Goal: Task Accomplishment & Management: Use online tool/utility

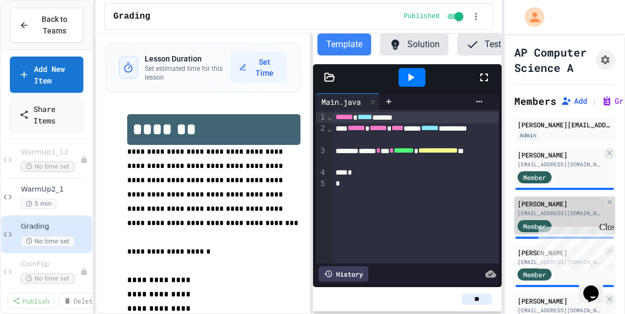
click at [570, 199] on div "[PERSON_NAME]" at bounding box center [560, 204] width 84 height 10
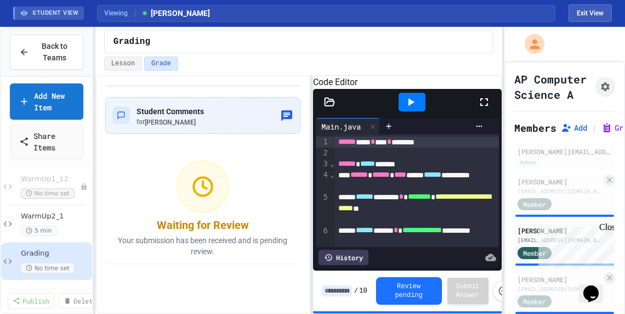
click at [324, 107] on icon at bounding box center [329, 102] width 11 height 11
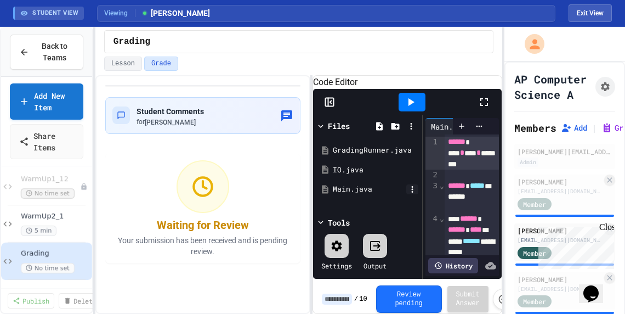
click at [414, 194] on icon at bounding box center [412, 189] width 10 height 10
click at [340, 304] on input at bounding box center [337, 298] width 30 height 11
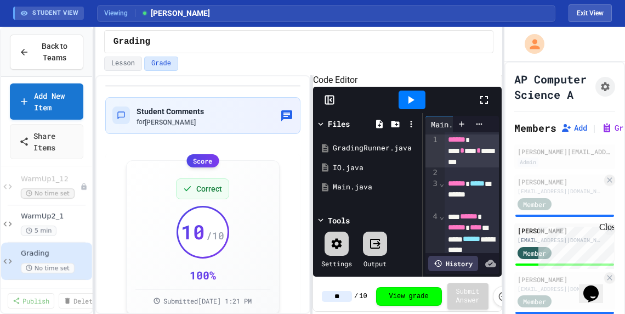
type input "**"
click at [590, 199] on div "Member" at bounding box center [560, 203] width 84 height 14
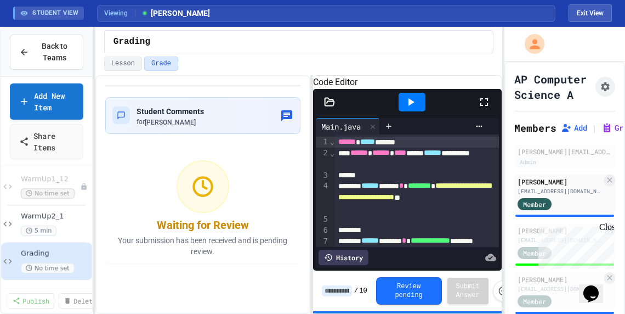
click at [331, 107] on icon at bounding box center [329, 102] width 11 height 11
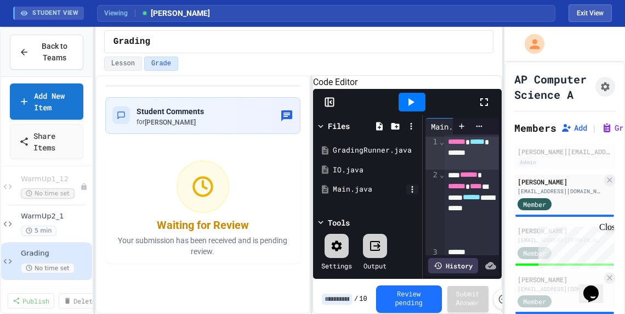
click at [411, 194] on icon at bounding box center [412, 189] width 10 height 10
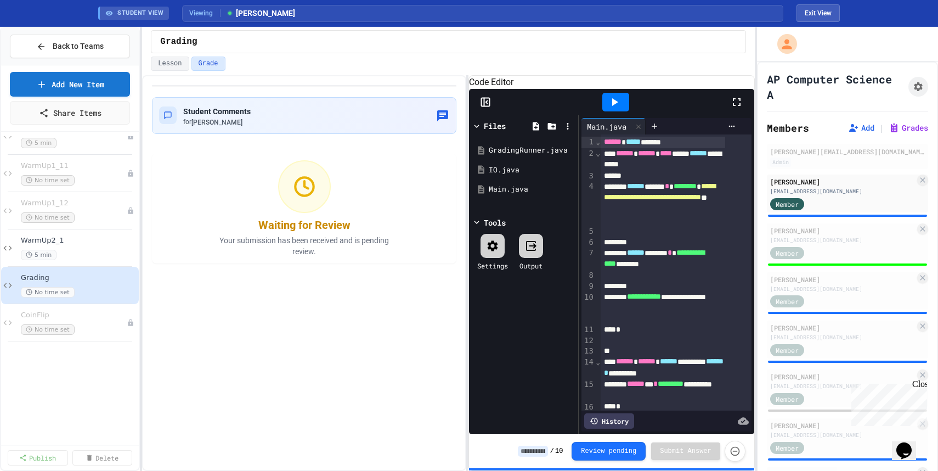
scroll to position [734, 0]
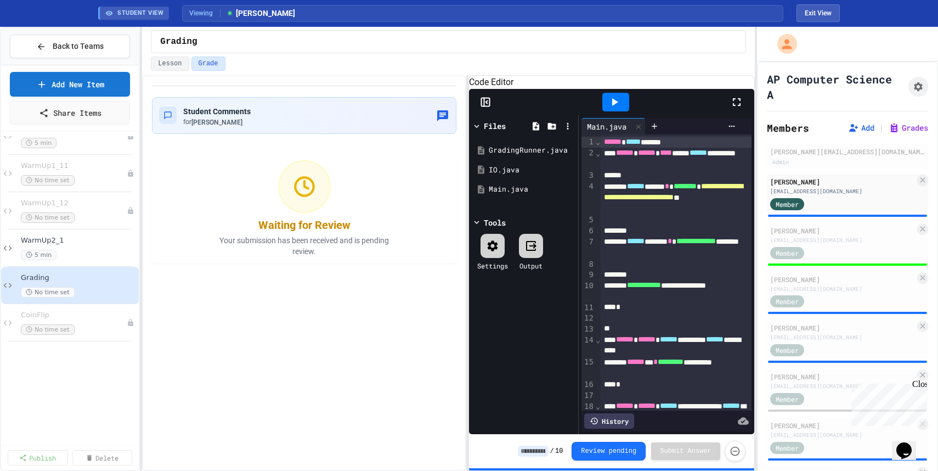
click at [531, 313] on input at bounding box center [533, 450] width 30 height 11
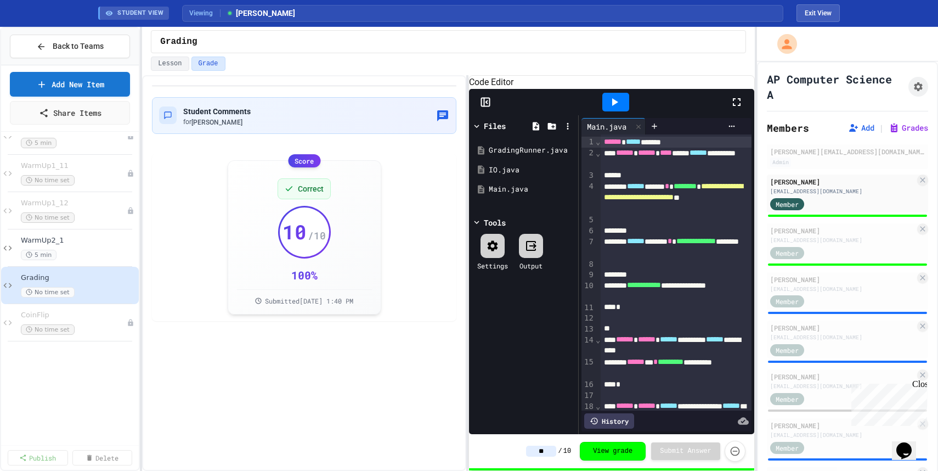
scroll to position [641, 0]
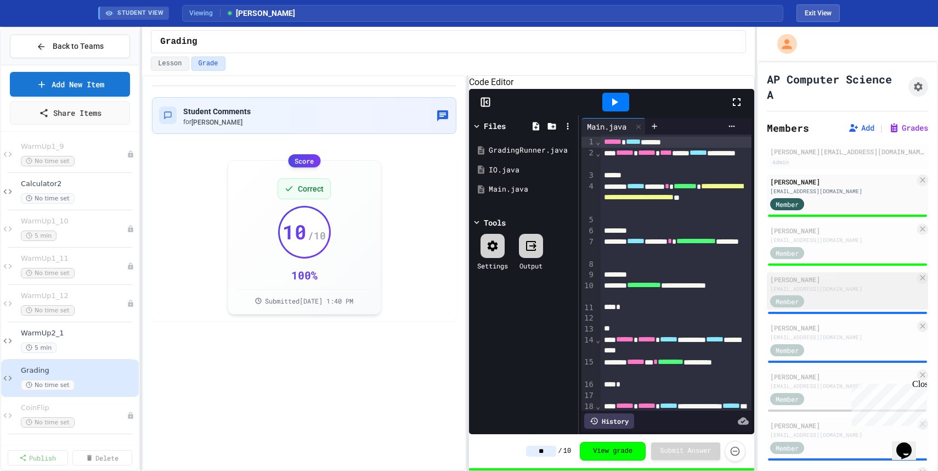
type input "**"
click at [625, 288] on div "[EMAIL_ADDRESS][DOMAIN_NAME]" at bounding box center [842, 289] width 145 height 8
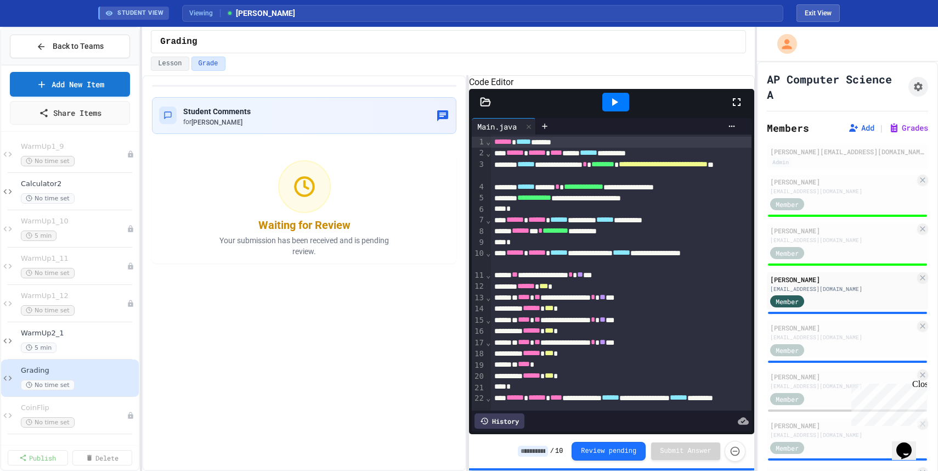
click at [484, 105] on icon at bounding box center [485, 102] width 9 height 8
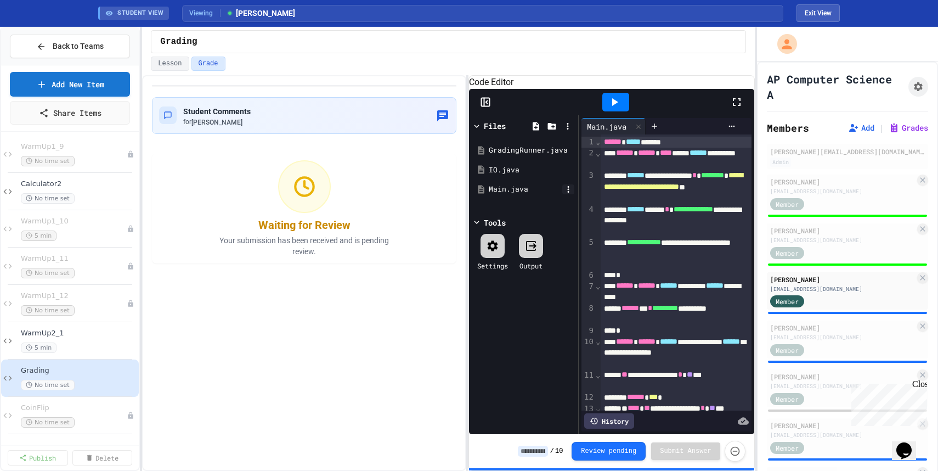
click at [568, 193] on icon at bounding box center [569, 189] width 2 height 7
click at [531, 313] on input at bounding box center [533, 450] width 30 height 11
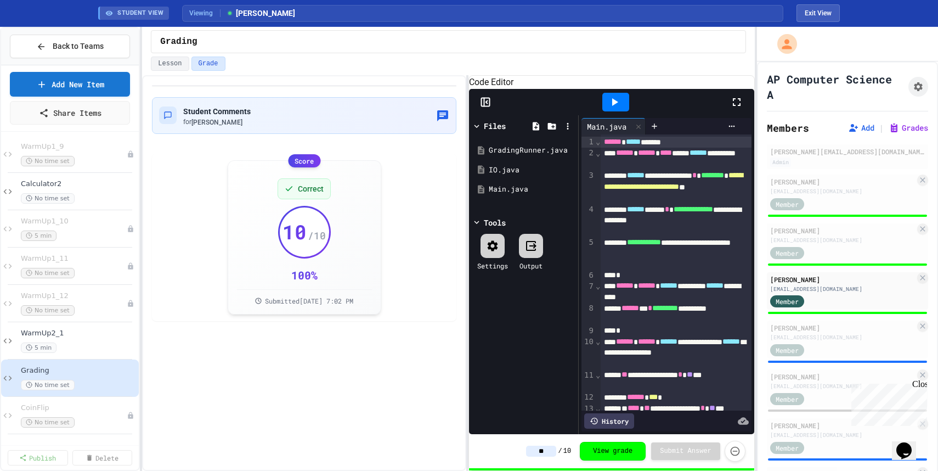
type input "**"
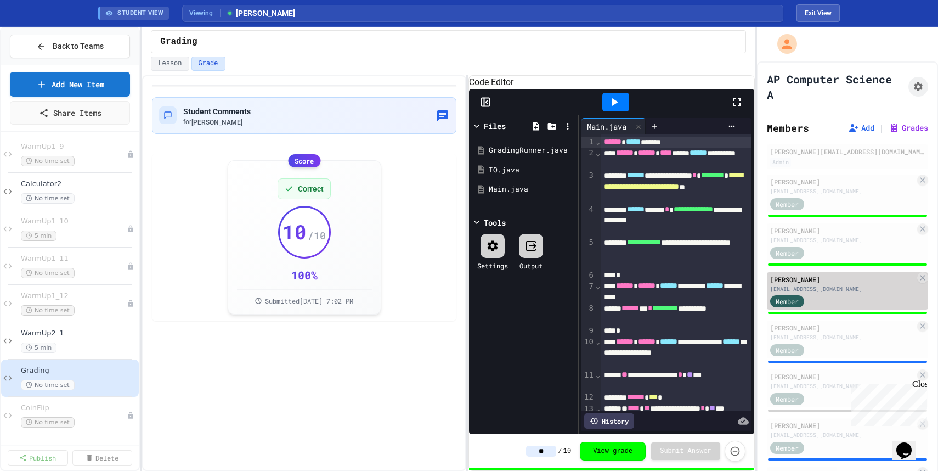
scroll to position [52, 0]
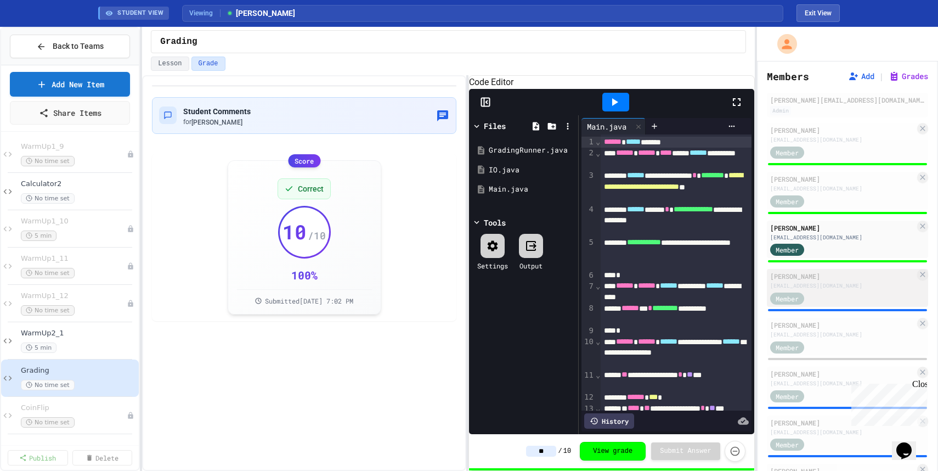
click at [625, 286] on div "[EMAIL_ADDRESS][DOMAIN_NAME]" at bounding box center [842, 285] width 145 height 8
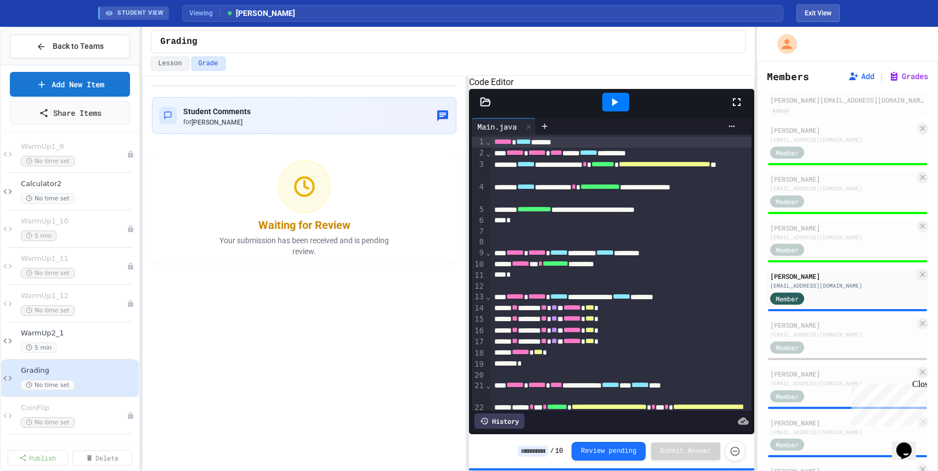
click at [486, 107] on icon at bounding box center [485, 102] width 11 height 11
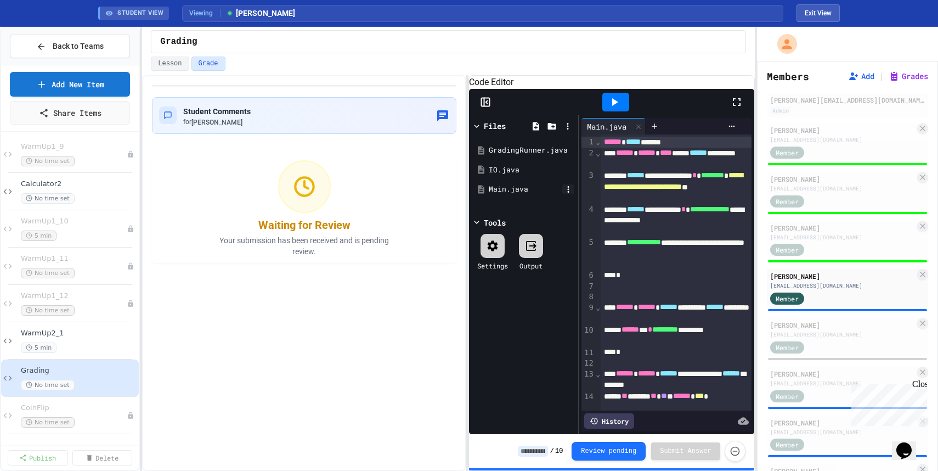
click at [565, 194] on icon at bounding box center [568, 189] width 10 height 10
click at [535, 313] on input at bounding box center [533, 450] width 30 height 11
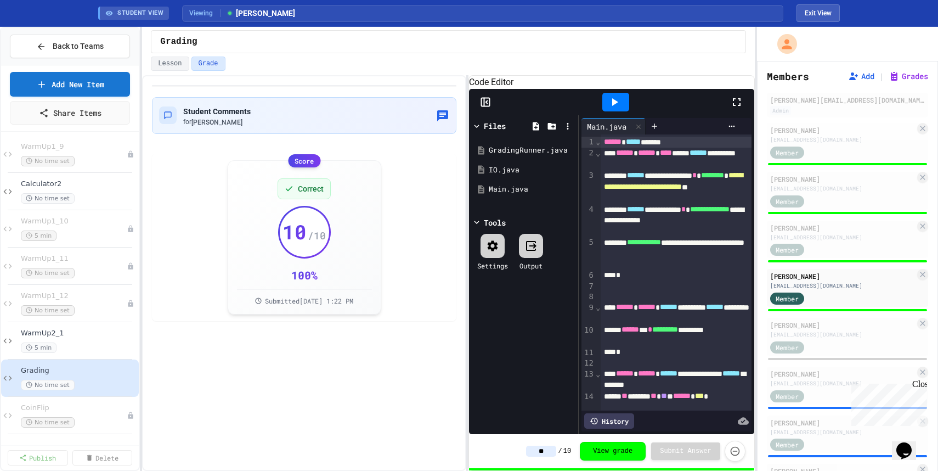
type input "**"
click at [625, 313] on div "[EMAIL_ADDRESS][DOMAIN_NAME]" at bounding box center [842, 334] width 145 height 8
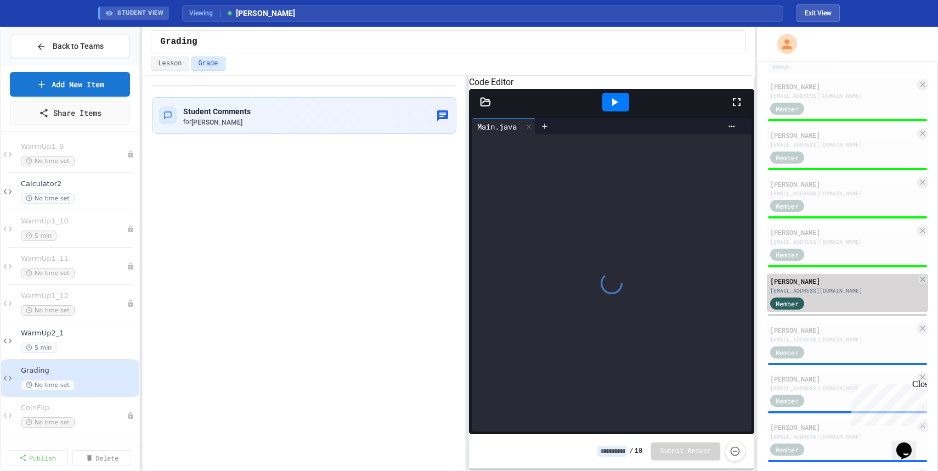
scroll to position [99, 0]
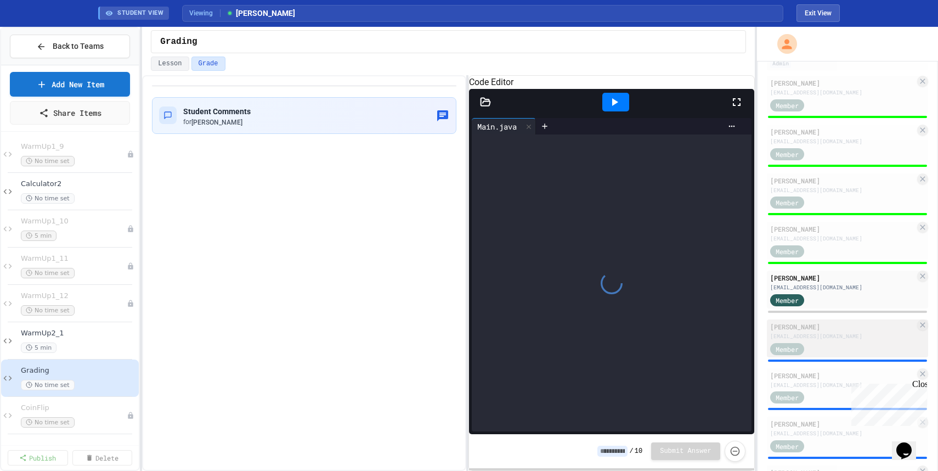
click at [625, 313] on div "[EMAIL_ADDRESS][DOMAIN_NAME]" at bounding box center [842, 336] width 145 height 8
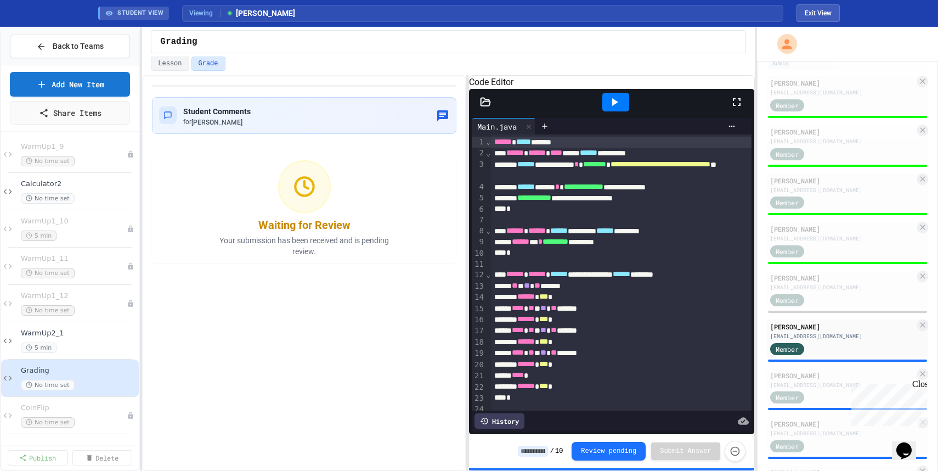
click at [485, 107] on icon at bounding box center [485, 102] width 11 height 11
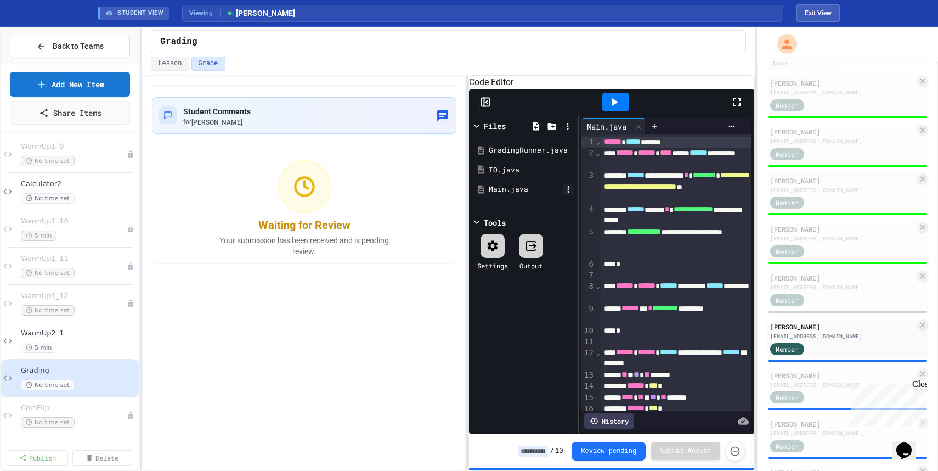
click at [567, 194] on icon at bounding box center [568, 189] width 10 height 10
click at [535, 313] on input at bounding box center [533, 450] width 30 height 11
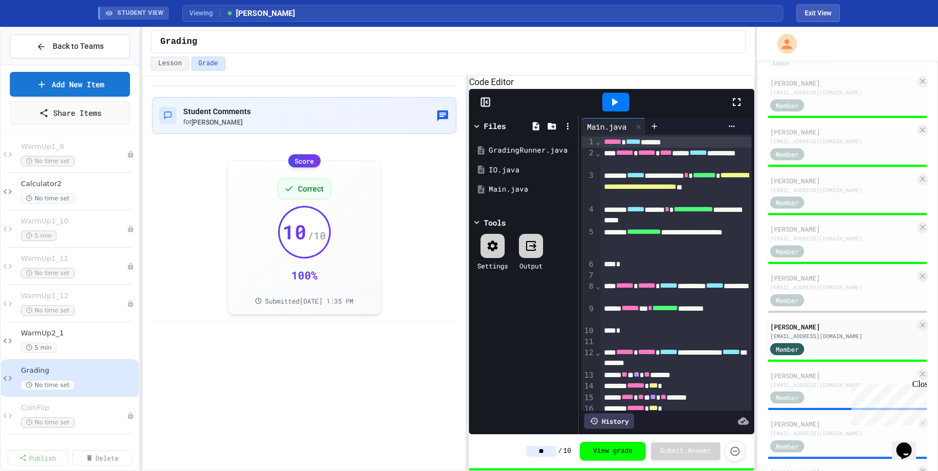
type input "**"
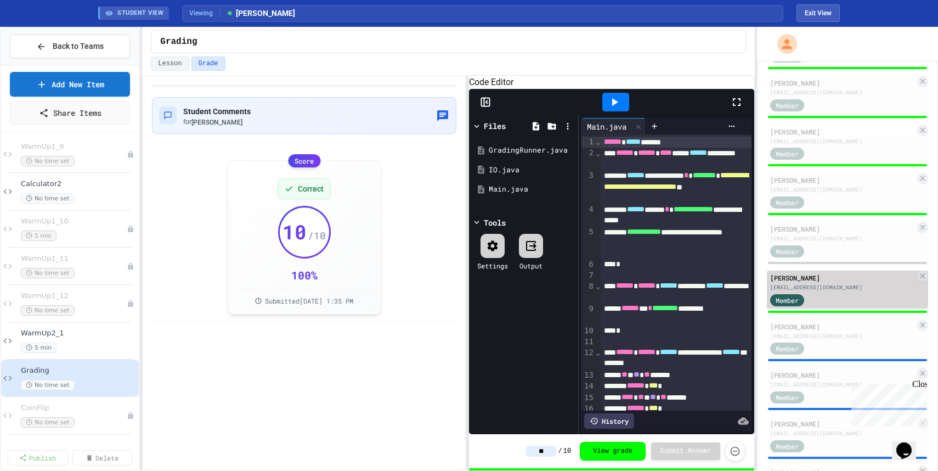
scroll to position [158, 0]
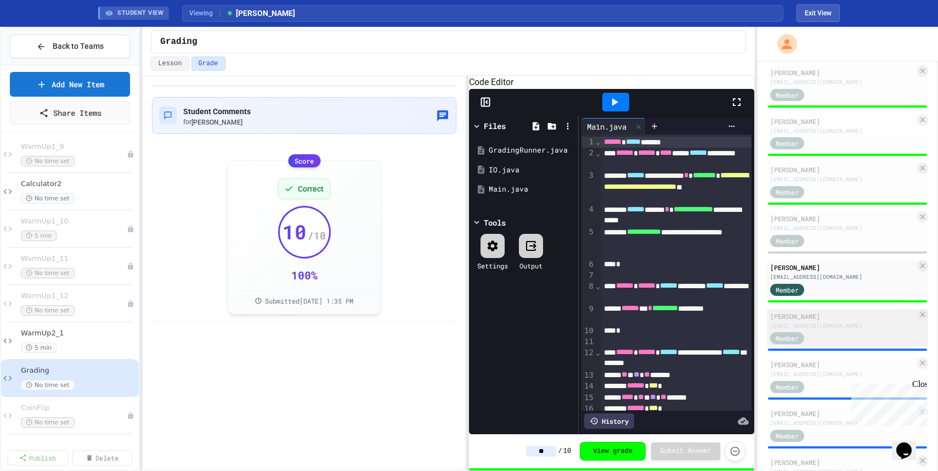
click at [625, 313] on div "Member" at bounding box center [842, 338] width 145 height 14
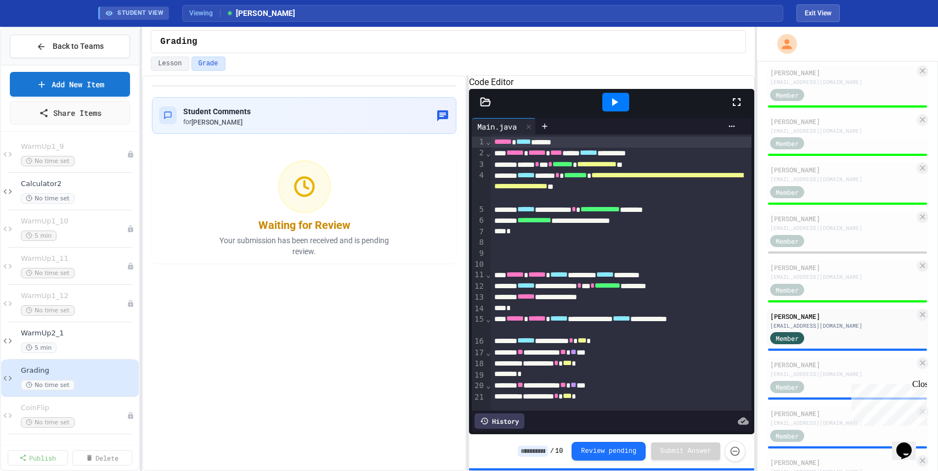
click at [486, 105] on icon at bounding box center [485, 102] width 9 height 8
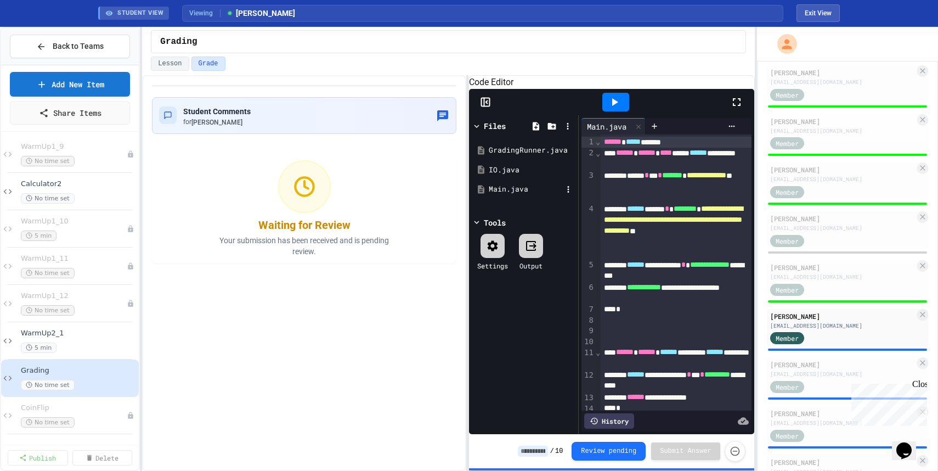
click at [567, 199] on div "Main.java" at bounding box center [524, 189] width 104 height 20
click at [567, 194] on icon at bounding box center [568, 189] width 10 height 10
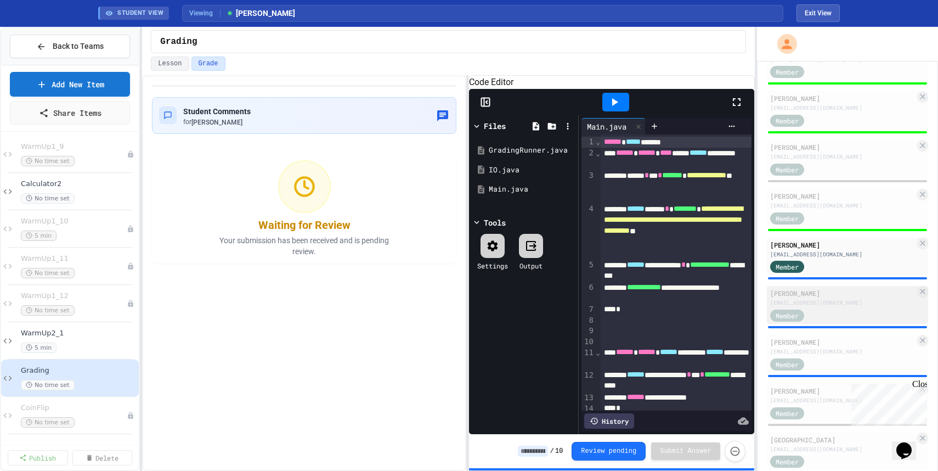
scroll to position [234, 0]
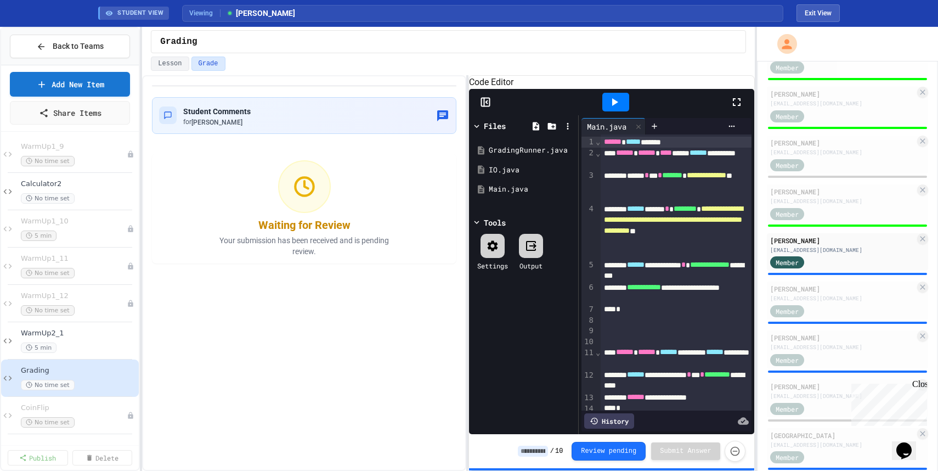
click at [529, 313] on input at bounding box center [533, 450] width 30 height 11
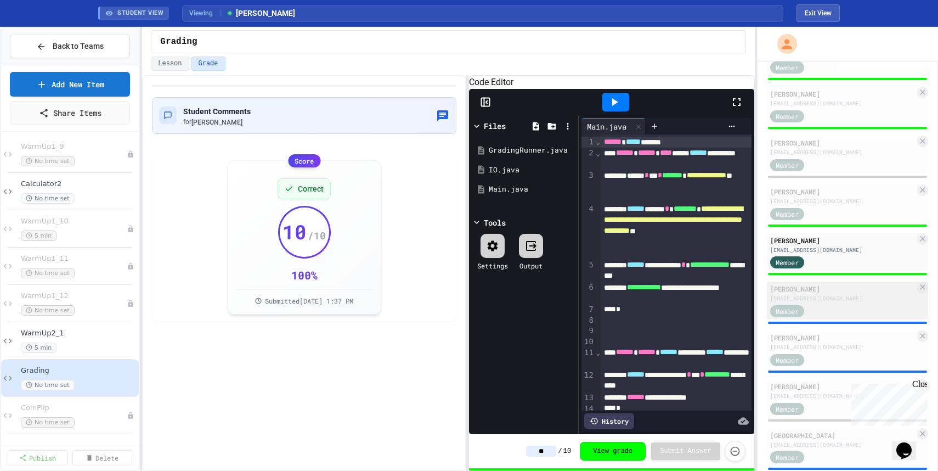
type input "**"
click at [625, 302] on div "[PERSON_NAME] [EMAIL_ADDRESS][DOMAIN_NAME] Member" at bounding box center [847, 300] width 161 height 38
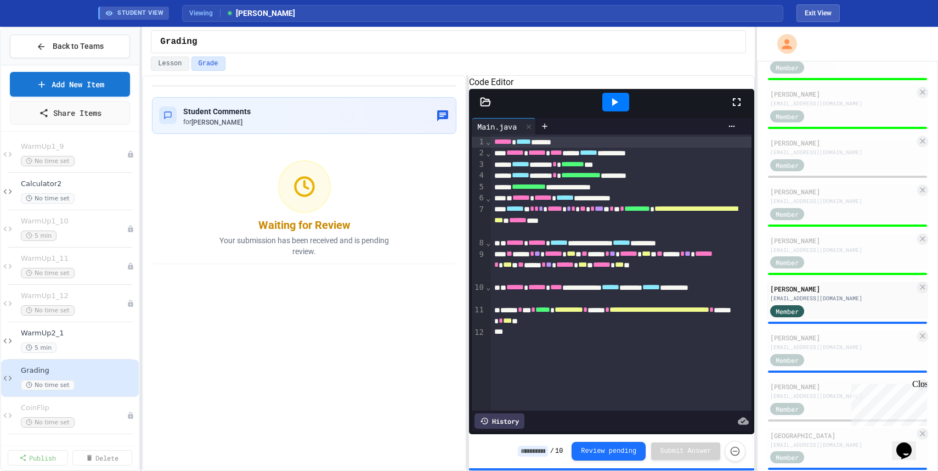
click at [486, 107] on icon at bounding box center [485, 102] width 11 height 11
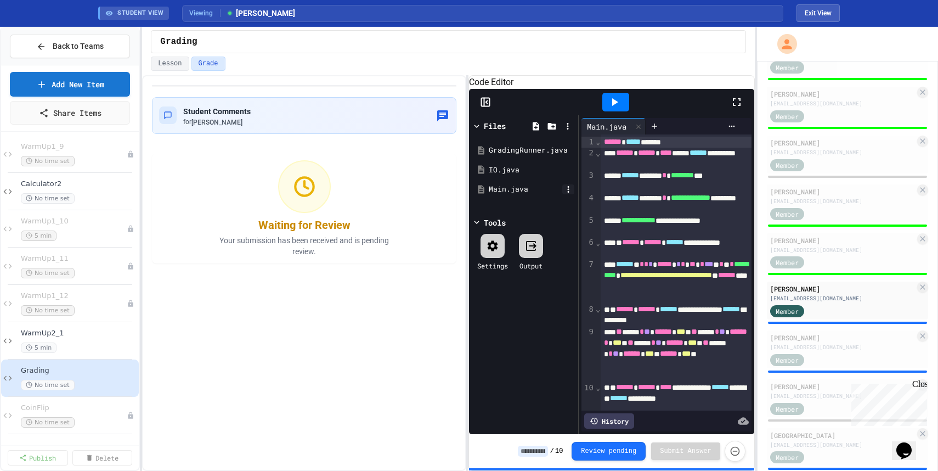
click at [568, 193] on icon at bounding box center [569, 189] width 2 height 7
click at [535, 313] on input at bounding box center [533, 450] width 30 height 11
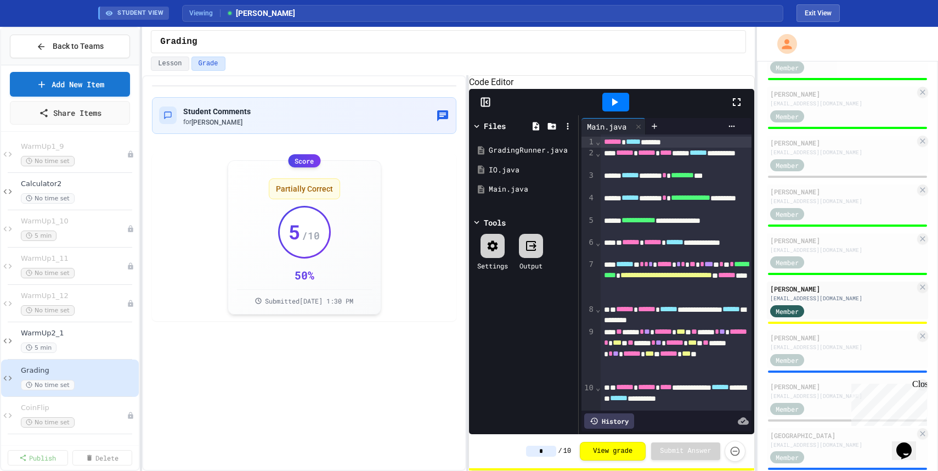
type input "*"
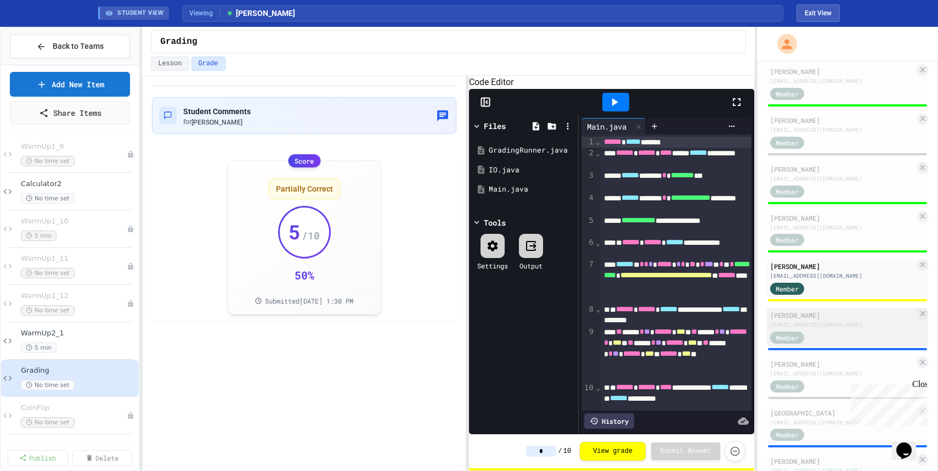
scroll to position [266, 0]
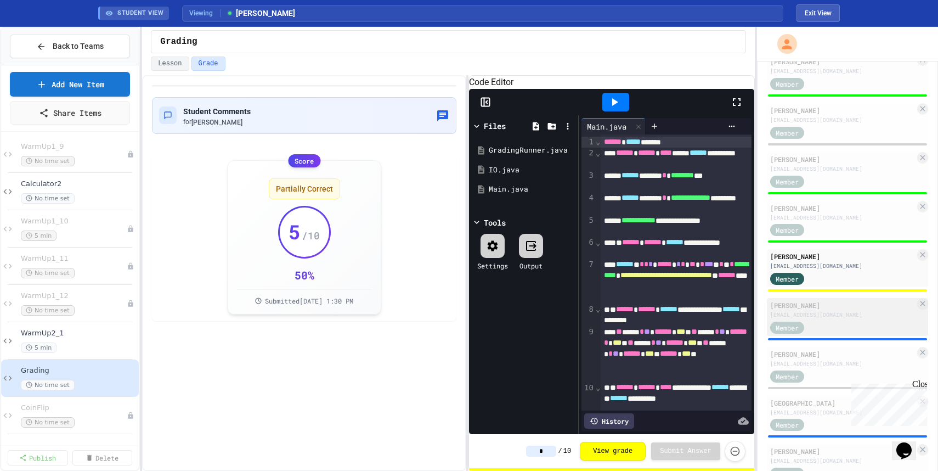
click at [625, 313] on div "[PERSON_NAME] [EMAIL_ADDRESS][DOMAIN_NAME] Member" at bounding box center [847, 317] width 161 height 38
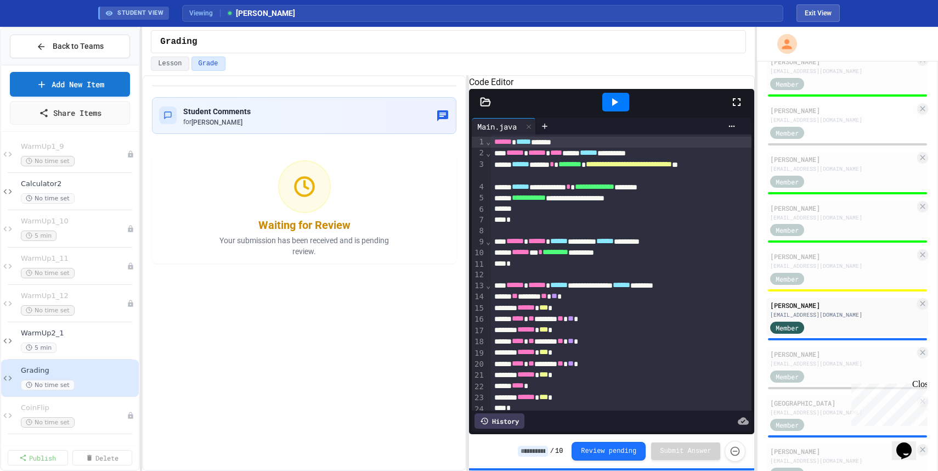
click at [487, 107] on icon at bounding box center [485, 102] width 11 height 11
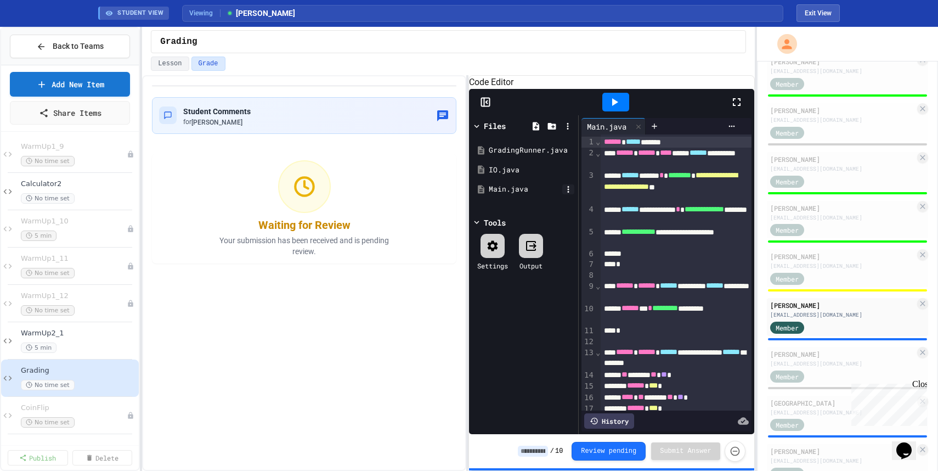
click at [570, 194] on icon at bounding box center [568, 189] width 10 height 10
click at [538, 313] on input at bounding box center [533, 450] width 30 height 11
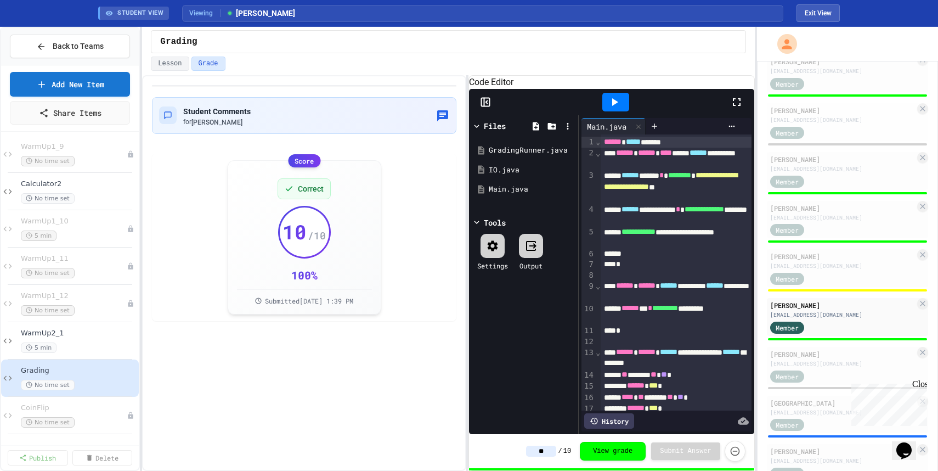
type input "**"
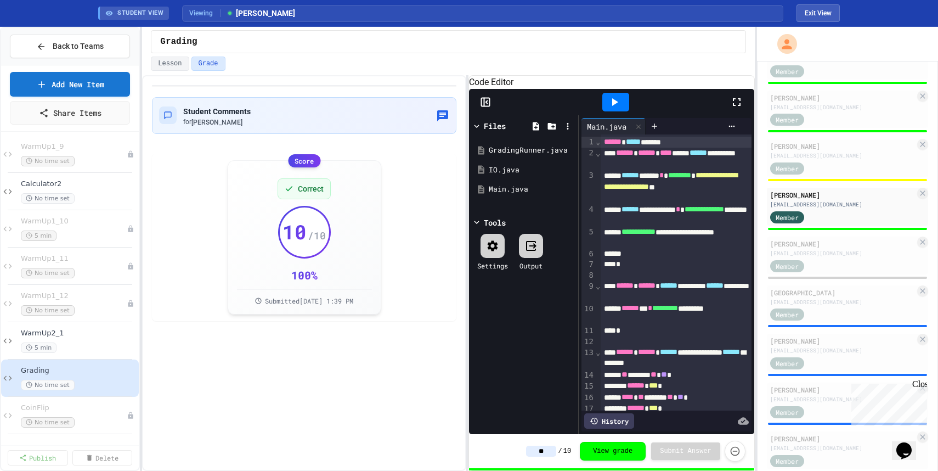
scroll to position [383, 0]
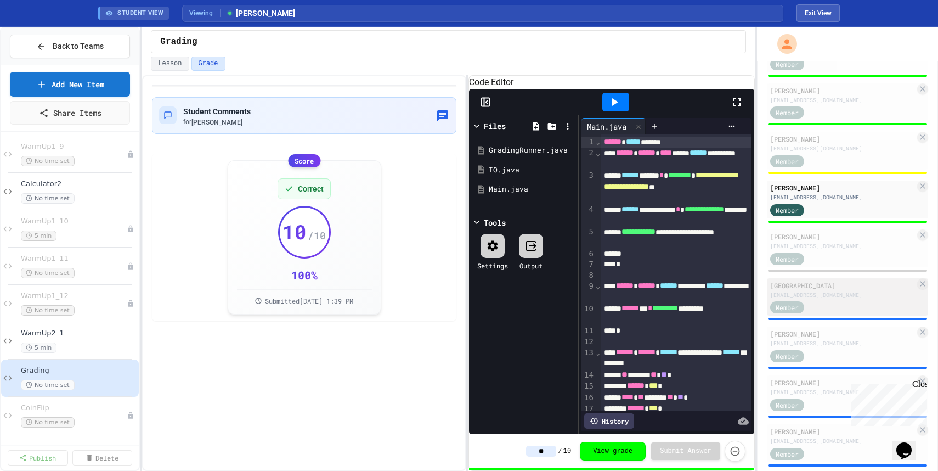
click at [625, 308] on div "Member" at bounding box center [842, 307] width 145 height 14
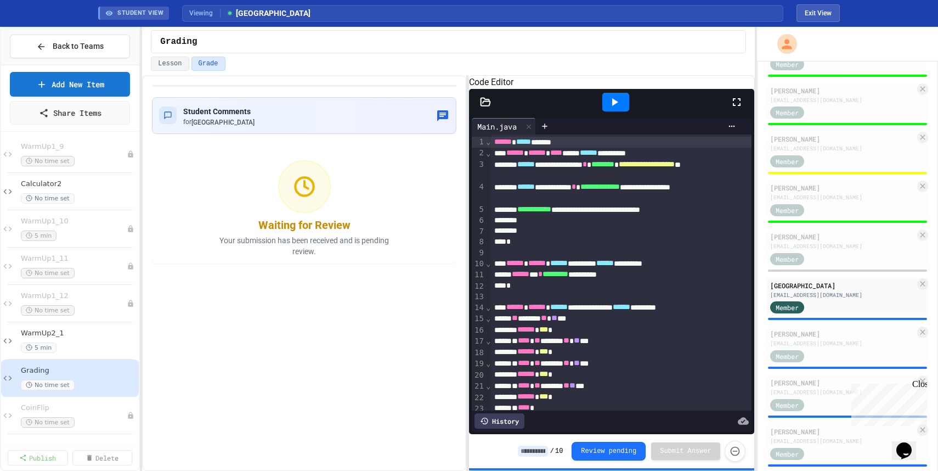
click at [480, 107] on icon at bounding box center [485, 102] width 11 height 11
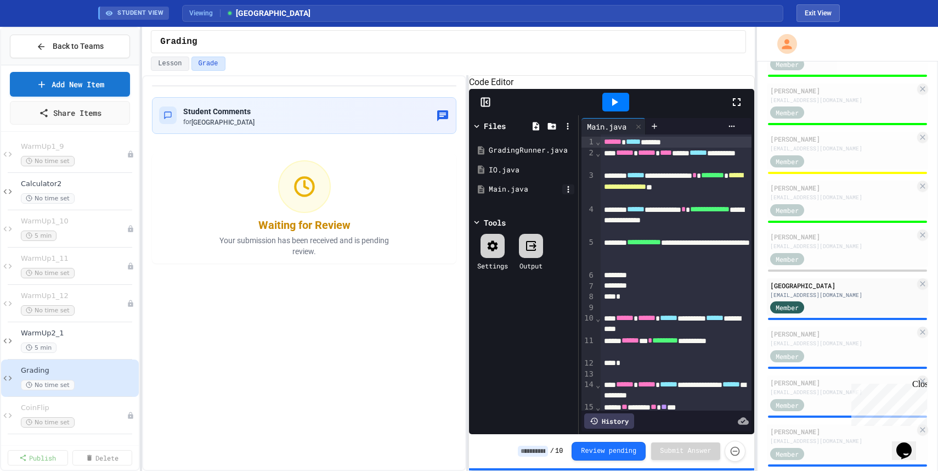
click at [567, 194] on icon at bounding box center [568, 189] width 10 height 10
click at [535, 313] on input at bounding box center [533, 450] width 30 height 11
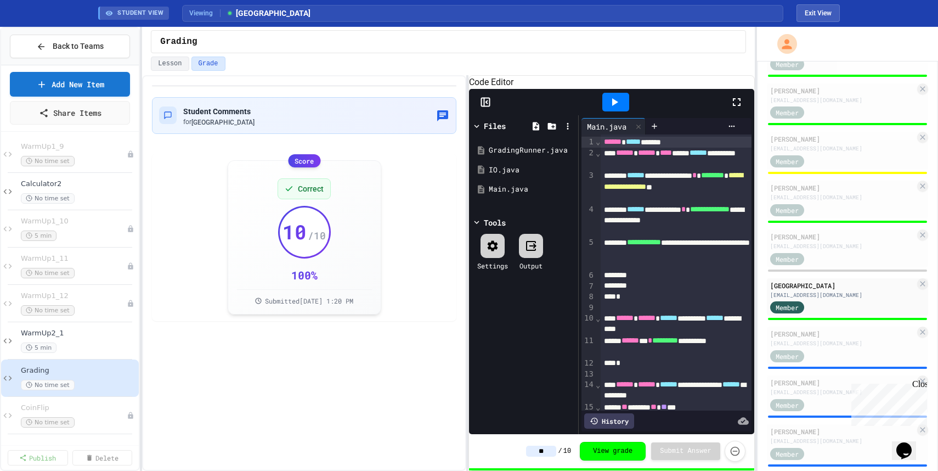
type input "**"
click at [625, 313] on div "[EMAIL_ADDRESS][DOMAIN_NAME]" at bounding box center [842, 343] width 145 height 8
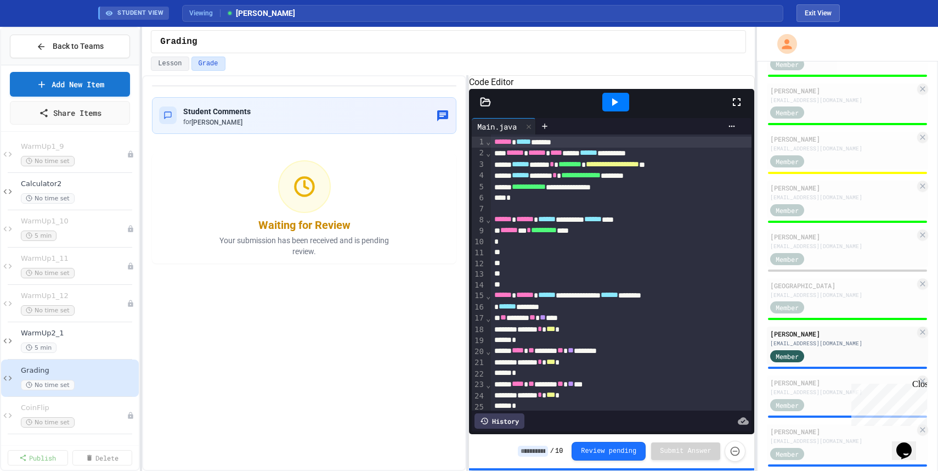
click at [490, 107] on icon at bounding box center [485, 102] width 11 height 11
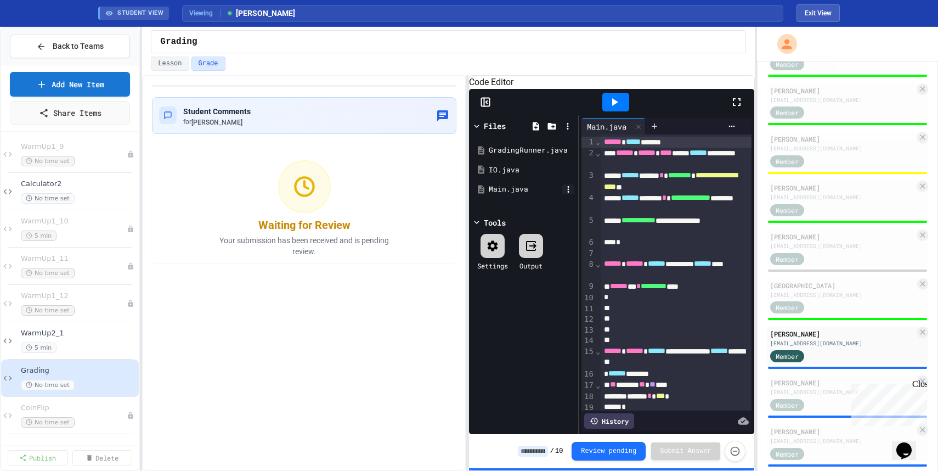
click at [571, 194] on icon at bounding box center [568, 189] width 10 height 10
click at [531, 313] on input at bounding box center [533, 450] width 30 height 11
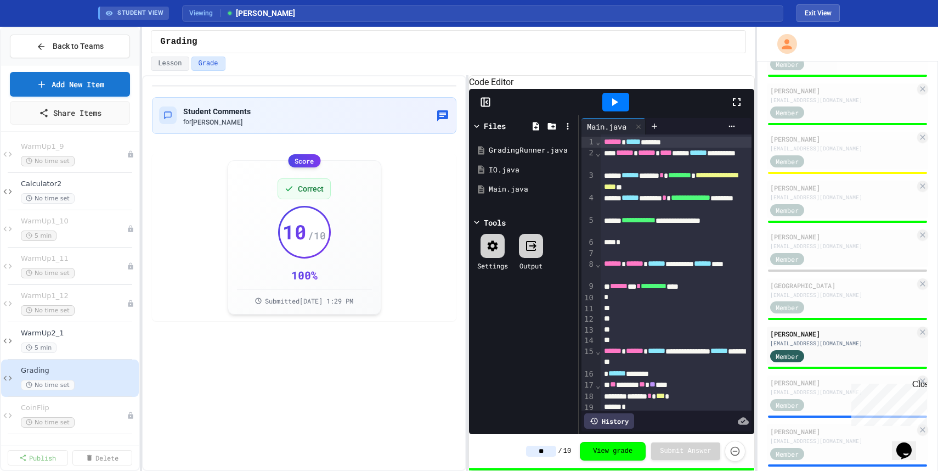
type input "**"
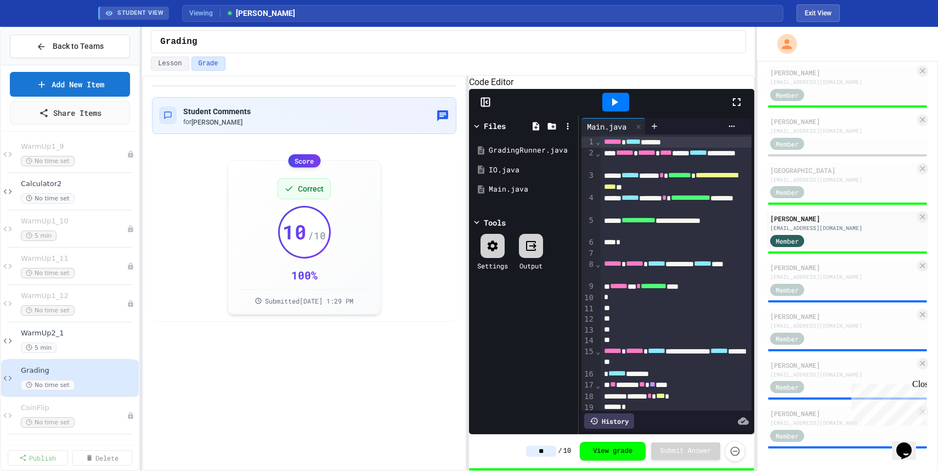
scroll to position [500, 0]
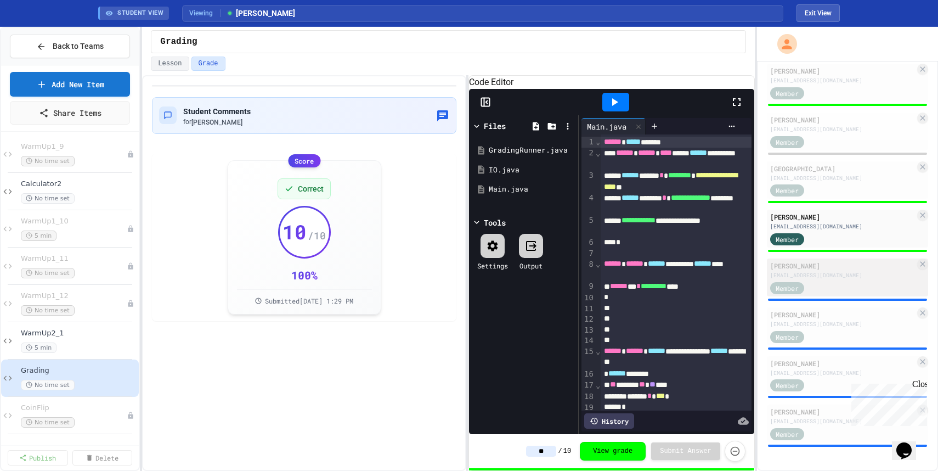
click at [625, 273] on div "[EMAIL_ADDRESS][DOMAIN_NAME]" at bounding box center [842, 275] width 145 height 8
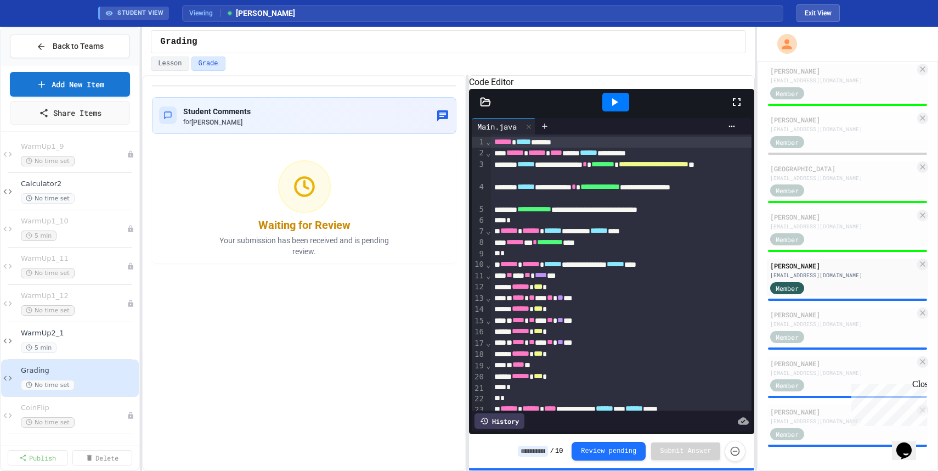
click at [490, 107] on icon at bounding box center [485, 102] width 11 height 11
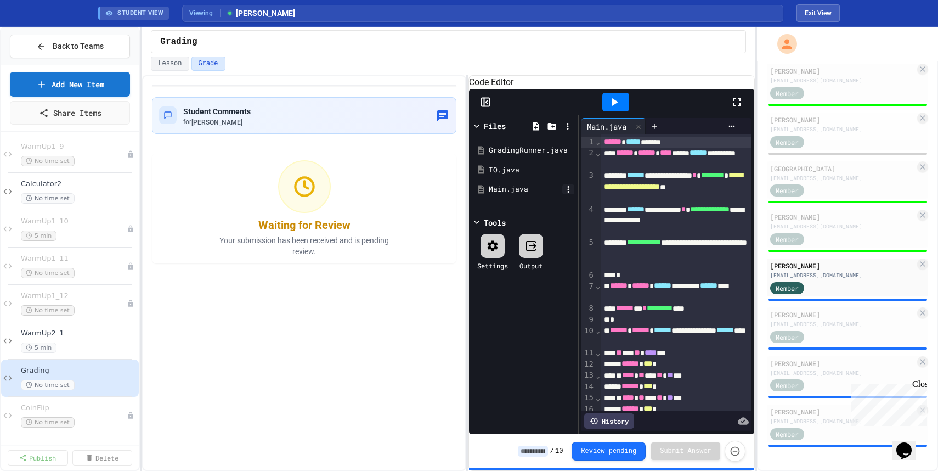
click at [567, 194] on icon at bounding box center [568, 189] width 10 height 10
click at [534, 313] on input at bounding box center [533, 450] width 30 height 11
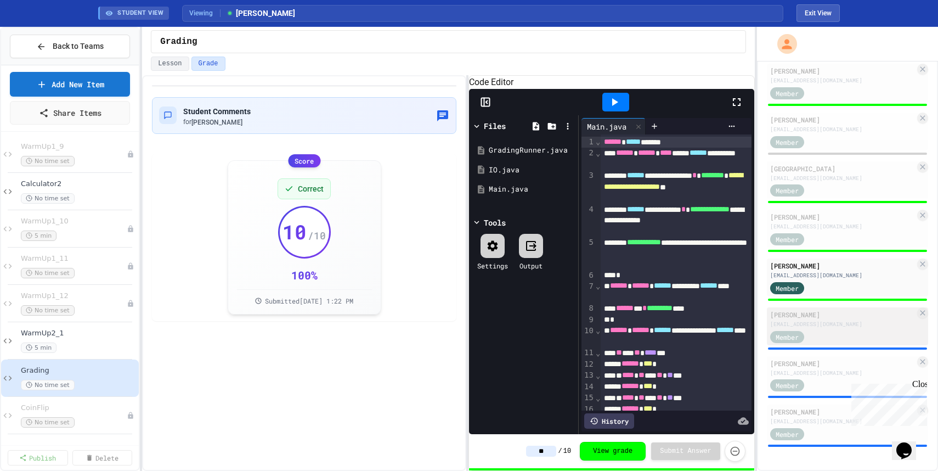
type input "**"
click at [625, 313] on div "Member" at bounding box center [842, 336] width 145 height 14
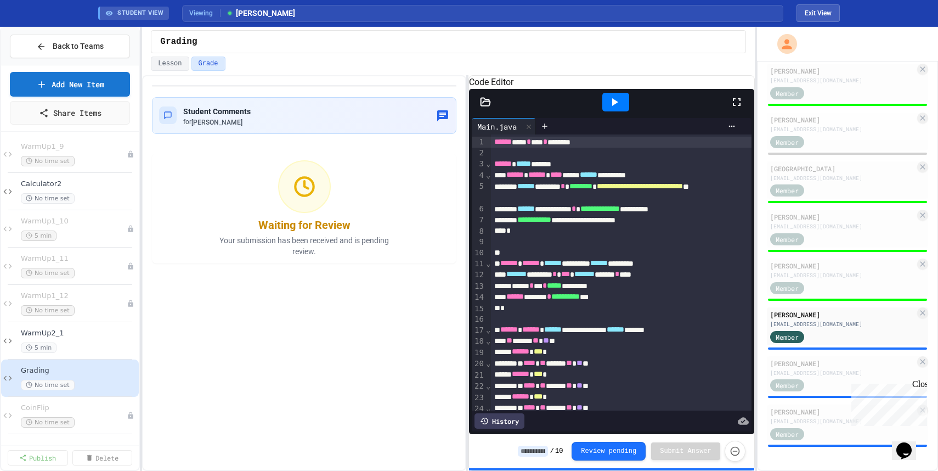
click at [488, 107] on icon at bounding box center [485, 102] width 11 height 11
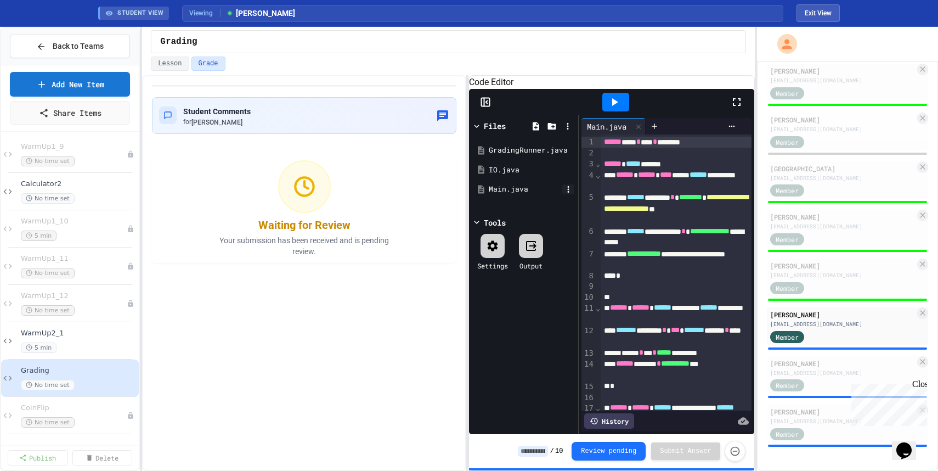
click at [571, 194] on icon at bounding box center [568, 189] width 10 height 10
click at [534, 313] on input at bounding box center [533, 450] width 30 height 11
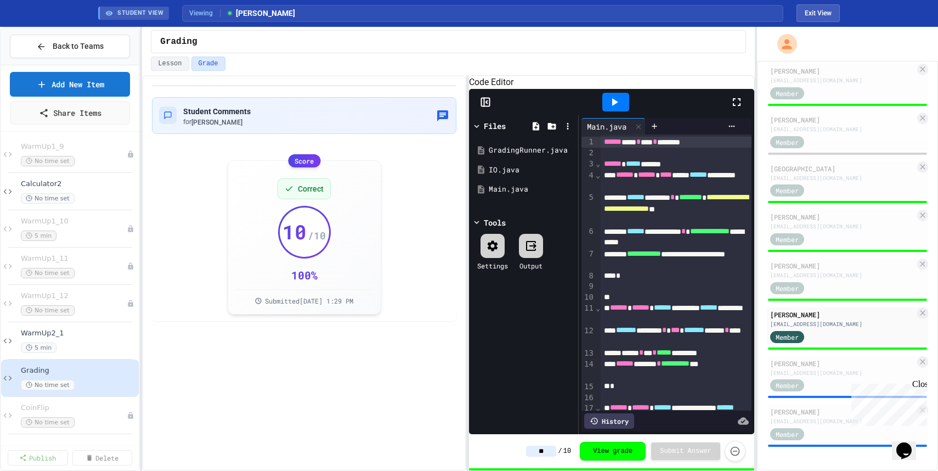
type input "**"
click at [625, 313] on div "[PERSON_NAME]" at bounding box center [842, 363] width 145 height 10
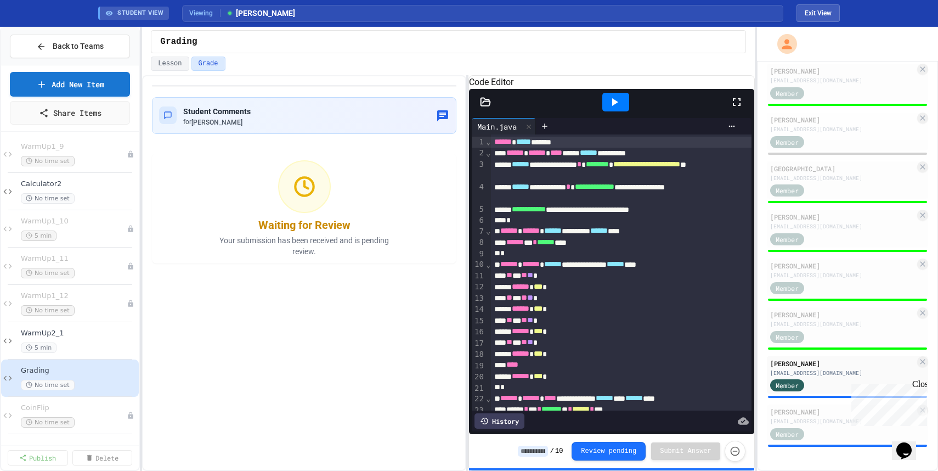
click at [486, 107] on icon at bounding box center [485, 102] width 11 height 11
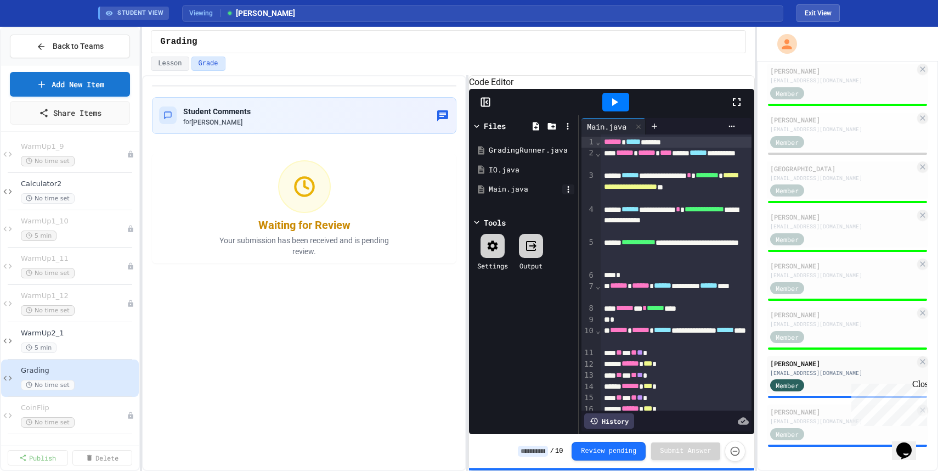
click at [568, 193] on icon at bounding box center [569, 189] width 2 height 7
click at [536, 313] on input at bounding box center [533, 450] width 30 height 11
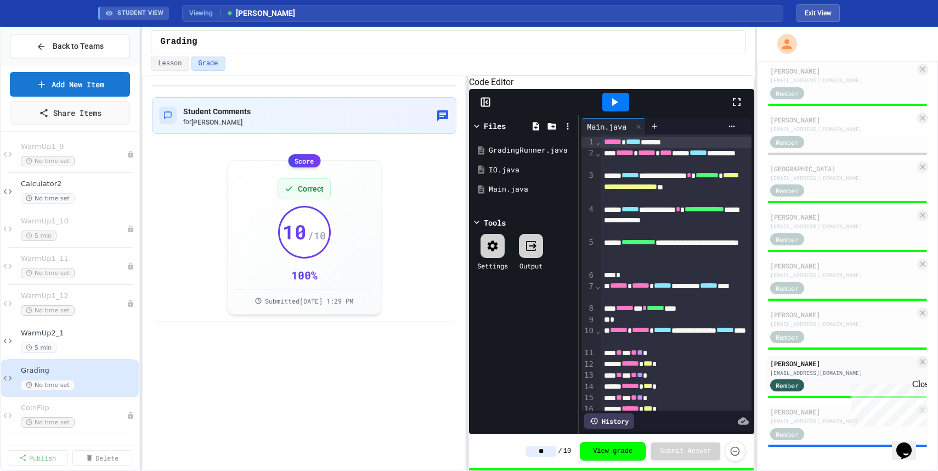
type input "**"
click at [625, 313] on div "[PERSON_NAME]" at bounding box center [842, 411] width 145 height 10
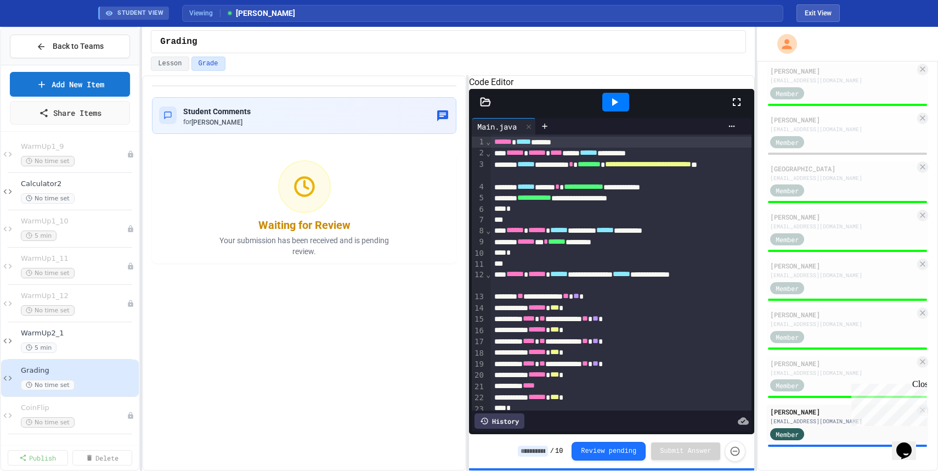
click at [484, 107] on icon at bounding box center [485, 102] width 11 height 11
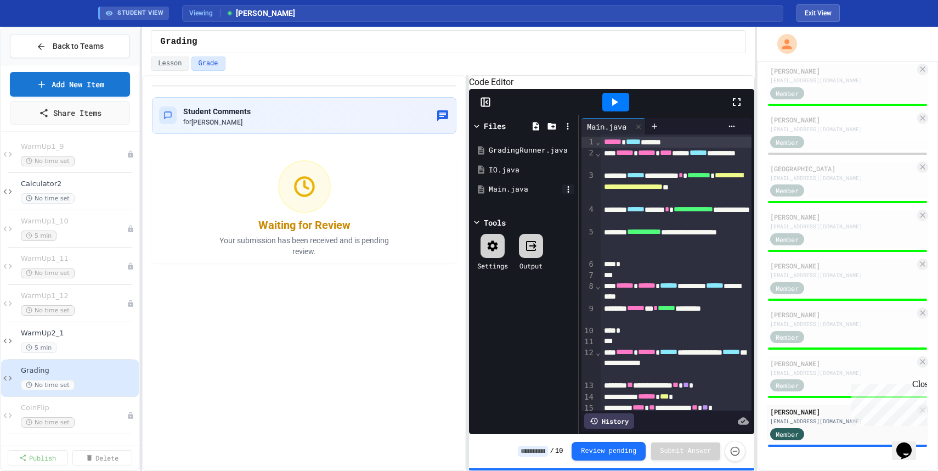
click at [569, 194] on icon at bounding box center [568, 189] width 10 height 10
click at [531, 313] on input at bounding box center [533, 450] width 30 height 11
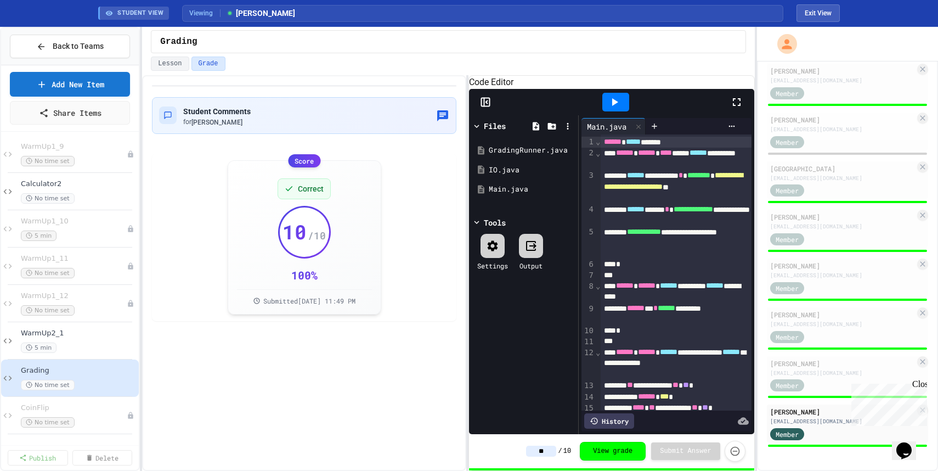
type input "**"
click at [625, 49] on div "Grading" at bounding box center [448, 41] width 595 height 23
click at [625, 62] on div "Lesson Grade" at bounding box center [448, 63] width 595 height 14
